Goal: Obtain resource: Download file/media

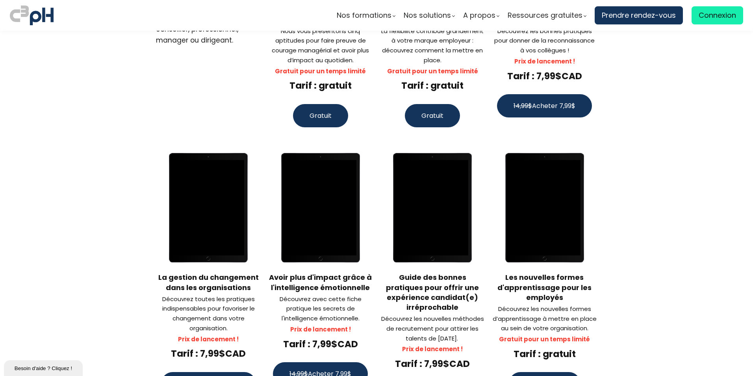
scroll to position [512, 0]
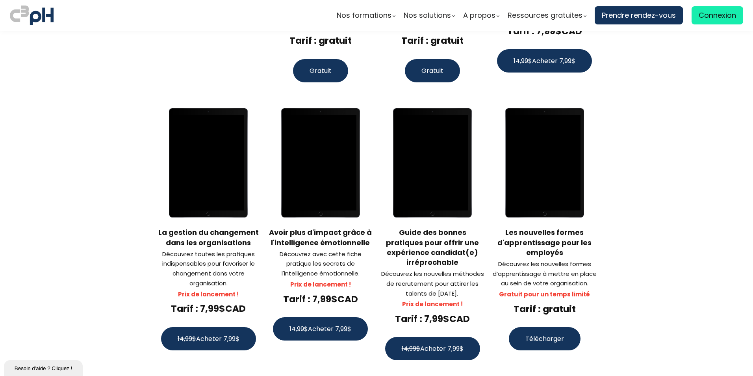
drag, startPoint x: 577, startPoint y: 225, endPoint x: 574, endPoint y: 232, distance: 6.7
click at [574, 232] on div "Les nouvelles formes d'apprentissage pour les employés" at bounding box center [544, 242] width 105 height 30
drag, startPoint x: 574, startPoint y: 232, endPoint x: 657, endPoint y: 263, distance: 88.4
click at [543, 334] on span "Télécharger" at bounding box center [545, 339] width 39 height 10
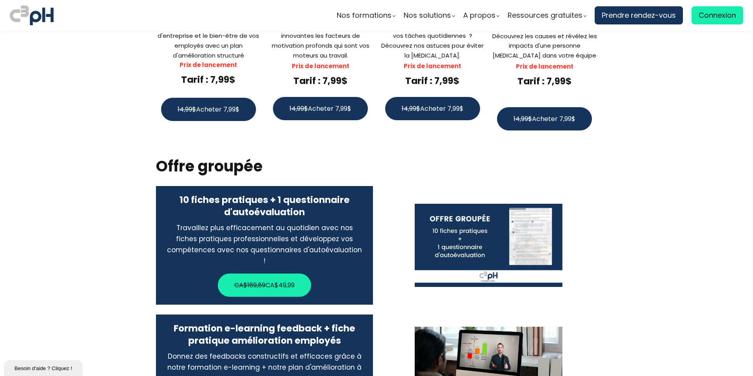
scroll to position [1340, 0]
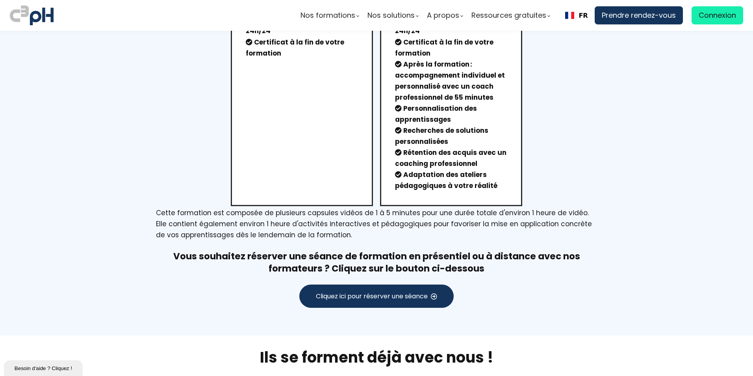
scroll to position [429, 0]
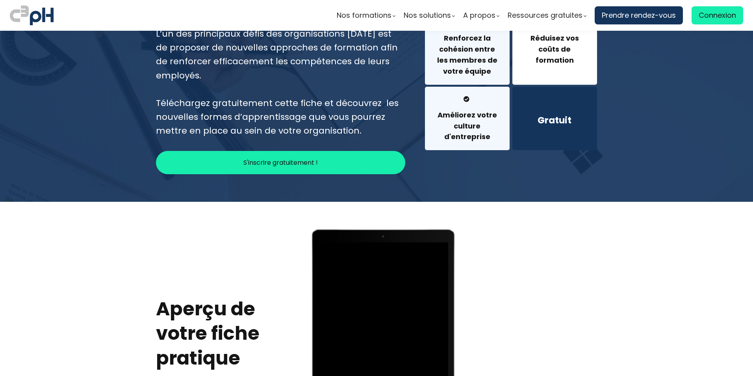
scroll to position [355, 0]
